Goal: Task Accomplishment & Management: Manage account settings

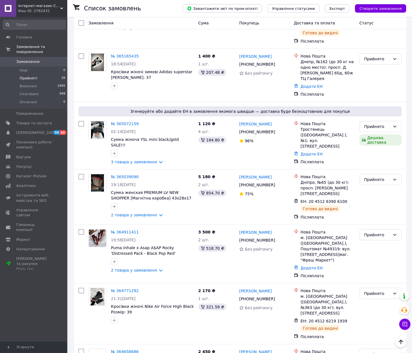
scroll to position [1857, 0]
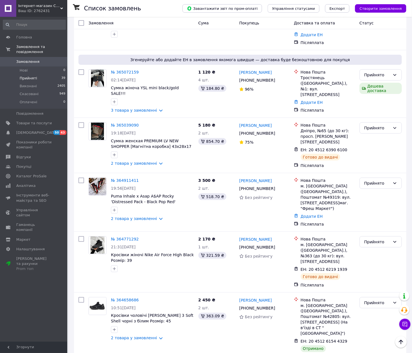
click at [373, 296] on li "Виконано" at bounding box center [381, 300] width 42 height 10
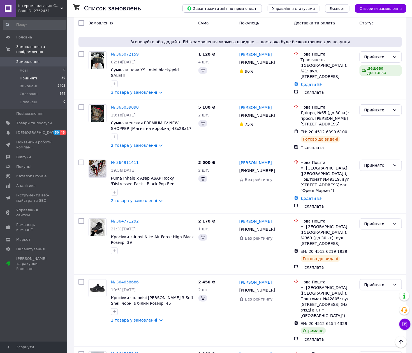
scroll to position [1766, 0]
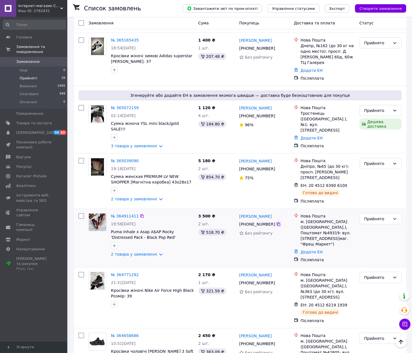
click at [277, 222] on icon at bounding box center [278, 223] width 3 height 3
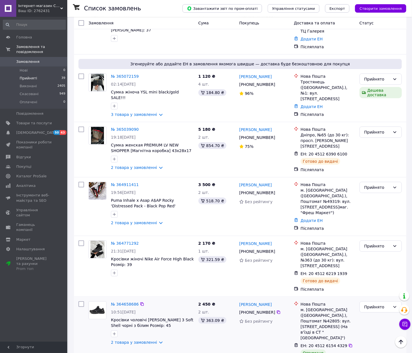
scroll to position [1804, 0]
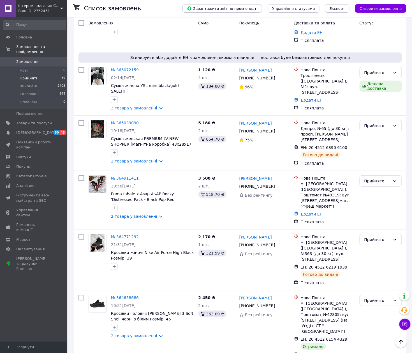
click at [44, 74] on li "Прийняті 39" at bounding box center [34, 78] width 69 height 8
click at [45, 59] on span "Замовлення" at bounding box center [34, 61] width 36 height 5
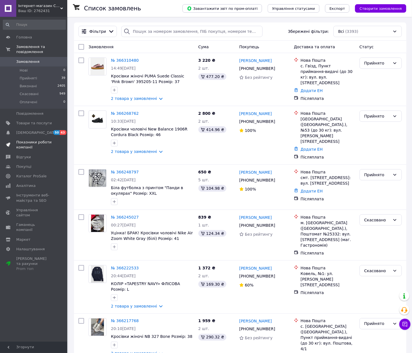
click at [31, 143] on span "Показники роботи компанії" at bounding box center [34, 145] width 36 height 10
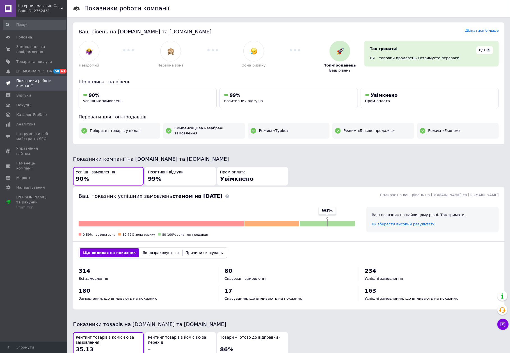
drag, startPoint x: 27, startPoint y: 50, endPoint x: 144, endPoint y: 68, distance: 118.0
click at [27, 50] on span "Замовлення та повідомлення" at bounding box center [34, 49] width 36 height 10
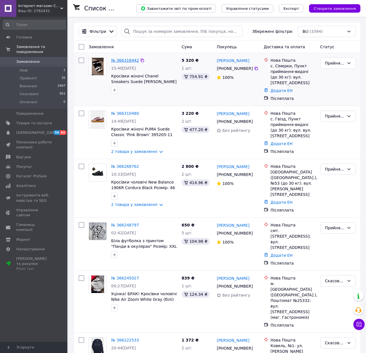
click at [122, 62] on link "№ 366318442" at bounding box center [125, 60] width 28 height 4
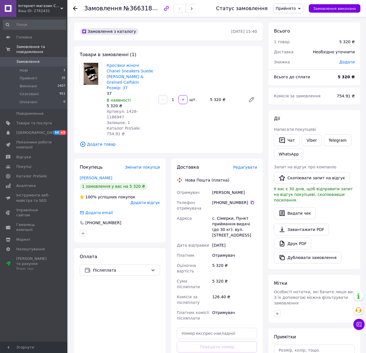
click at [127, 109] on span "Артикул: 1428-1186947" at bounding box center [122, 114] width 31 height 10
copy span "1428"
click at [218, 187] on div "Попович Жанна" at bounding box center [234, 192] width 47 height 10
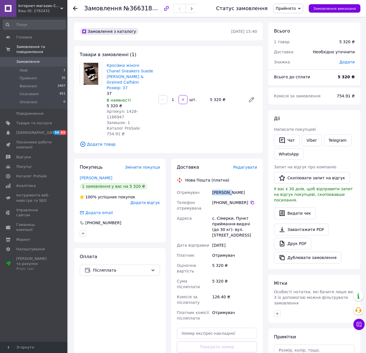
copy div "Попович"
click at [237, 187] on div "Попович Жанна" at bounding box center [234, 192] width 47 height 10
copy div "Жанна"
click at [251, 200] on icon at bounding box center [252, 202] width 4 height 4
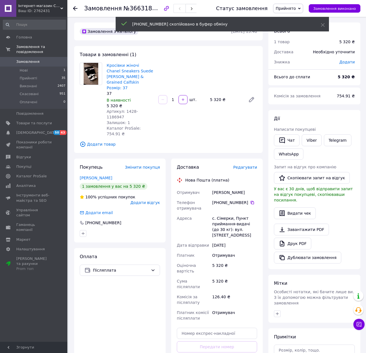
click at [227, 213] on div "с. Сімерки, Пункт приймання-видачі (до 30 кг): вул. Центральна 98а" at bounding box center [234, 226] width 47 height 27
copy div "Сімерки"
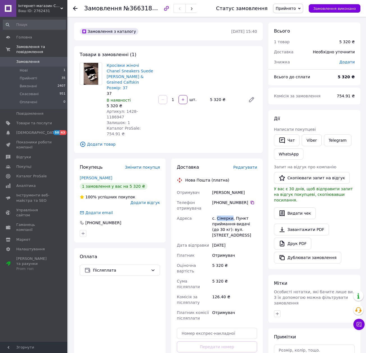
click at [44, 59] on span "Замовлення" at bounding box center [34, 61] width 36 height 5
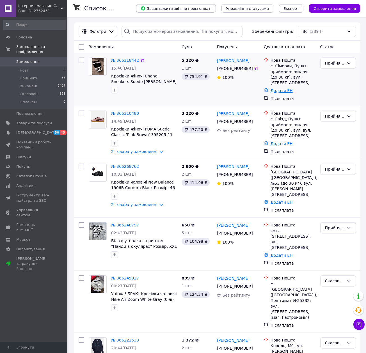
click at [281, 89] on link "Додати ЕН" at bounding box center [281, 90] width 22 height 4
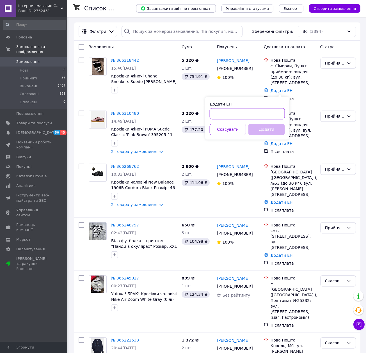
click at [275, 115] on input "Додати ЕН" at bounding box center [247, 113] width 75 height 11
paste input "20451269155844"
type input "20451269155844"
click at [274, 127] on button "Додати" at bounding box center [266, 129] width 36 height 11
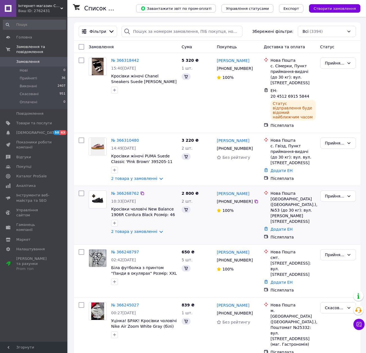
click at [277, 196] on div "Львів (Львівська обл.), №53 (до 30 кг): вул. Богдана Хмельницького, 29" at bounding box center [292, 210] width 45 height 28
click at [283, 227] on link "Додати ЕН" at bounding box center [281, 229] width 22 height 4
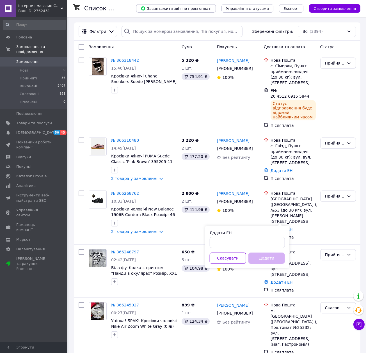
click at [268, 235] on div "Додати ЕН" at bounding box center [247, 233] width 75 height 6
click at [268, 238] on input "Додати ЕН" at bounding box center [247, 242] width 75 height 11
paste input "20451269152547"
type input "20451269152547"
click at [270, 254] on button "Додати" at bounding box center [266, 257] width 36 height 11
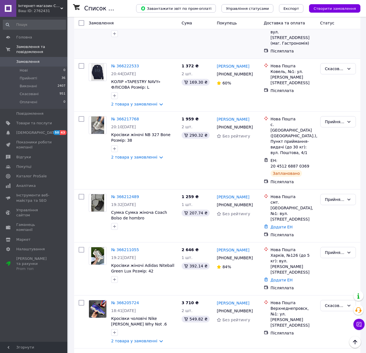
scroll to position [337, 0]
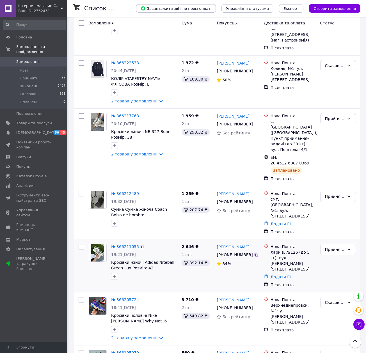
click at [243, 242] on div "Дарья Богданова +380 50 161 48 66 84%" at bounding box center [237, 266] width 47 height 48
click at [33, 59] on span "Замовлення" at bounding box center [27, 61] width 23 height 5
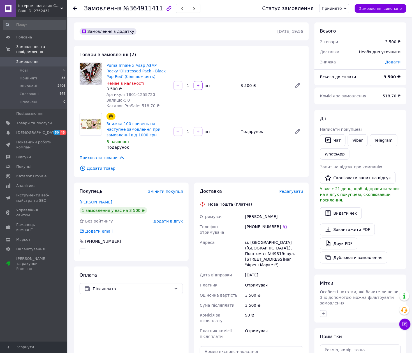
click at [339, 8] on span "Прийнято" at bounding box center [332, 8] width 20 height 4
click at [342, 30] on li "Скасовано" at bounding box center [334, 28] width 29 height 8
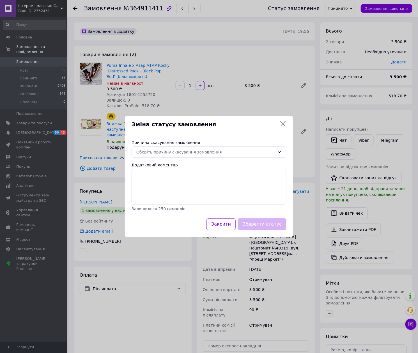
click at [282, 126] on icon at bounding box center [283, 123] width 7 height 7
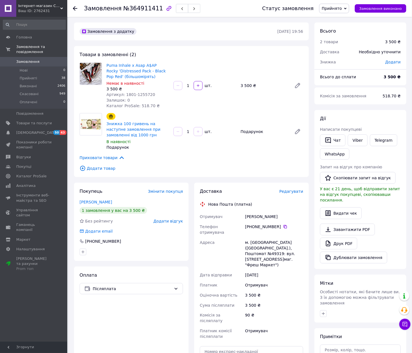
click at [334, 10] on span "Прийнято" at bounding box center [332, 8] width 20 height 4
click at [339, 26] on li "Скасовано" at bounding box center [334, 28] width 29 height 8
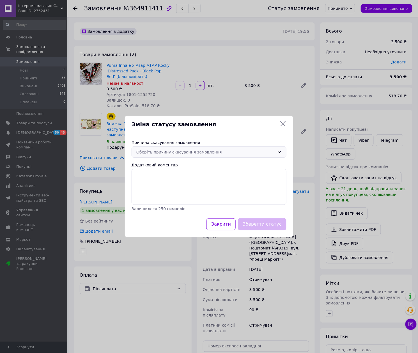
click at [185, 151] on div "Оберіть причину скасування замовлення" at bounding box center [205, 152] width 139 height 6
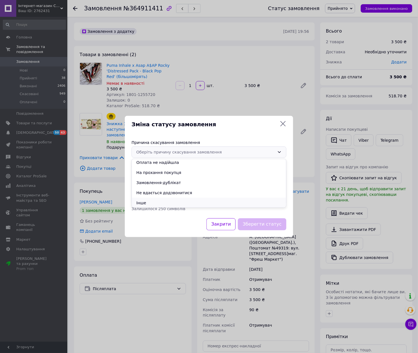
click at [164, 200] on li "Інше" at bounding box center [209, 203] width 154 height 10
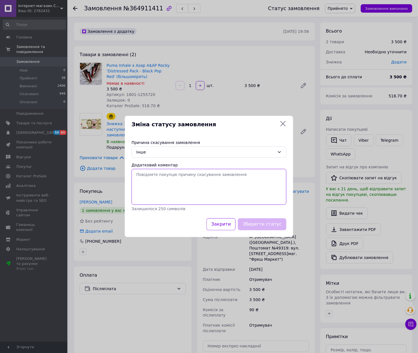
click at [170, 191] on textarea "Додатковий коментар" at bounding box center [209, 187] width 155 height 36
paste textarea "не знайшли нажаль, приносимо вибачення за незручності ( Якщо що для вас доступн…"
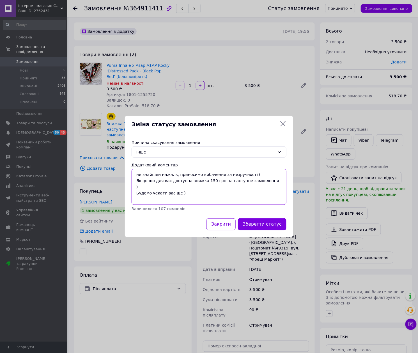
click at [137, 174] on textarea "не знайшли нажаль, приносимо вибачення за незручності ( Якщо що для вас доступн…" at bounding box center [209, 187] width 155 height 36
type textarea "Не знайшли нажаль, приносимо вибачення за незручності ( Якщо що для вас доступн…"
click at [264, 222] on button "Зберегти статус" at bounding box center [262, 224] width 49 height 12
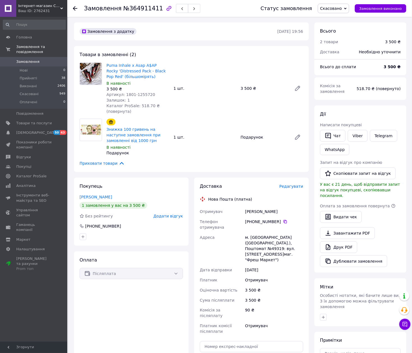
click at [127, 93] on span "Артикул: 1801-1255720" at bounding box center [131, 94] width 49 height 4
click at [127, 94] on span "Артикул: 1801-1255720" at bounding box center [131, 94] width 49 height 4
copy span "1801"
drag, startPoint x: 167, startPoint y: 70, endPoint x: 132, endPoint y: 63, distance: 35.4
click at [132, 63] on span "Puma Inhale х Asap A$AP Rocky 'Distressed Pack - Black Pop Red' (більшомірять)" at bounding box center [138, 71] width 63 height 17
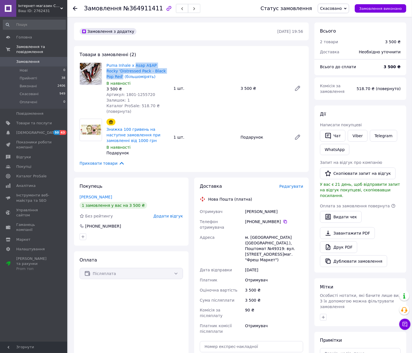
copy link "Asap A$AP Rocky 'Distressed Pack - Black Pop Red'"
drag, startPoint x: 51, startPoint y: 116, endPoint x: 79, endPoint y: 117, distance: 28.4
click at [51, 121] on span "Товари та послуги" at bounding box center [34, 123] width 36 height 5
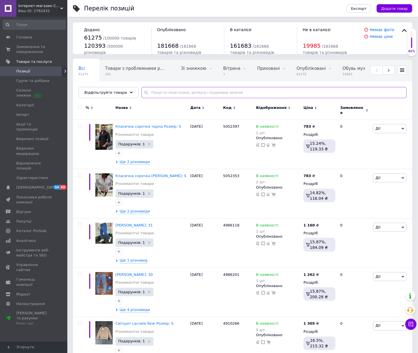
click at [235, 97] on input "text" at bounding box center [273, 92] width 265 height 11
paste input "Asap A$AP Rocky 'Distressed Pack - Black Pop Red'"
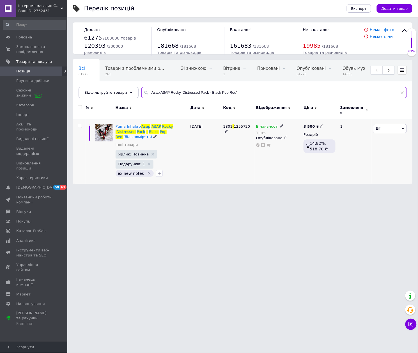
type input "Asap A$AP Rocky 'Distressed Pack - Black Pop Red'"
click at [280, 125] on use at bounding box center [281, 126] width 3 height 3
click at [298, 130] on li "Немає в наявності" at bounding box center [312, 134] width 53 height 8
click at [299, 138] on input "1" at bounding box center [306, 143] width 43 height 11
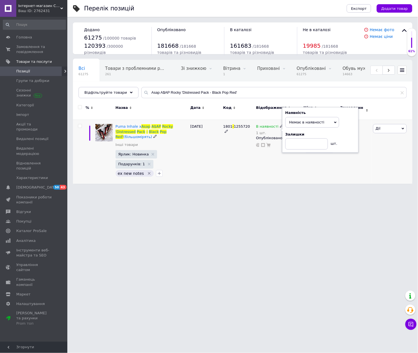
click at [300, 170] on div "В наявності 1 шт. Наявність Немає в наявності В наявності Під замовлення Залишк…" at bounding box center [278, 152] width 47 height 64
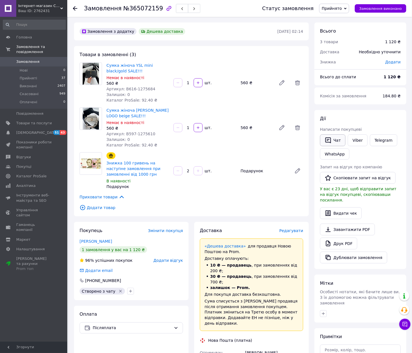
click at [329, 141] on icon "button" at bounding box center [328, 140] width 7 height 7
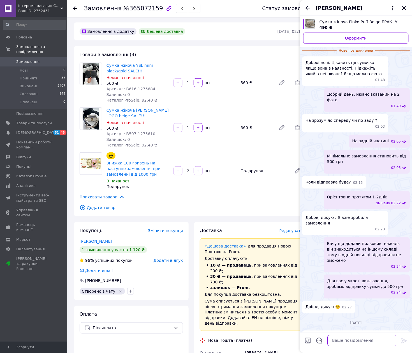
click at [369, 339] on textarea at bounding box center [362, 340] width 69 height 11
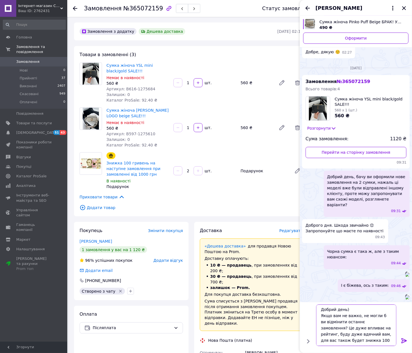
scroll to position [4, 0]
type textarea "Добрий день) Якщо вам не важко, не могли б ви відмінити останнє замовлення? Це …"
click at [406, 341] on icon at bounding box center [404, 340] width 7 height 7
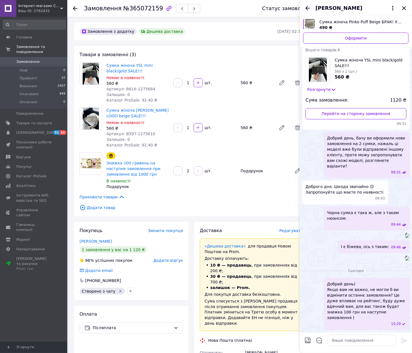
scroll to position [420, 0]
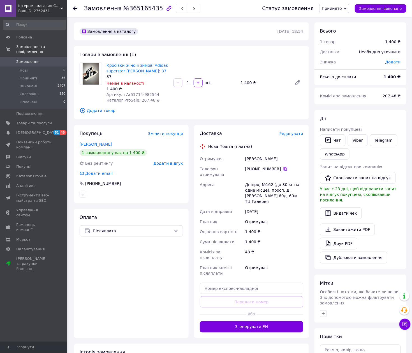
click at [284, 168] on icon at bounding box center [285, 168] width 3 height 3
click at [155, 115] on div "Товари в замовленні (1) Кросівки жіночі зимові Adidas superstar хутро Розмір: 3…" at bounding box center [191, 82] width 235 height 73
